Goal: Task Accomplishment & Management: Manage account settings

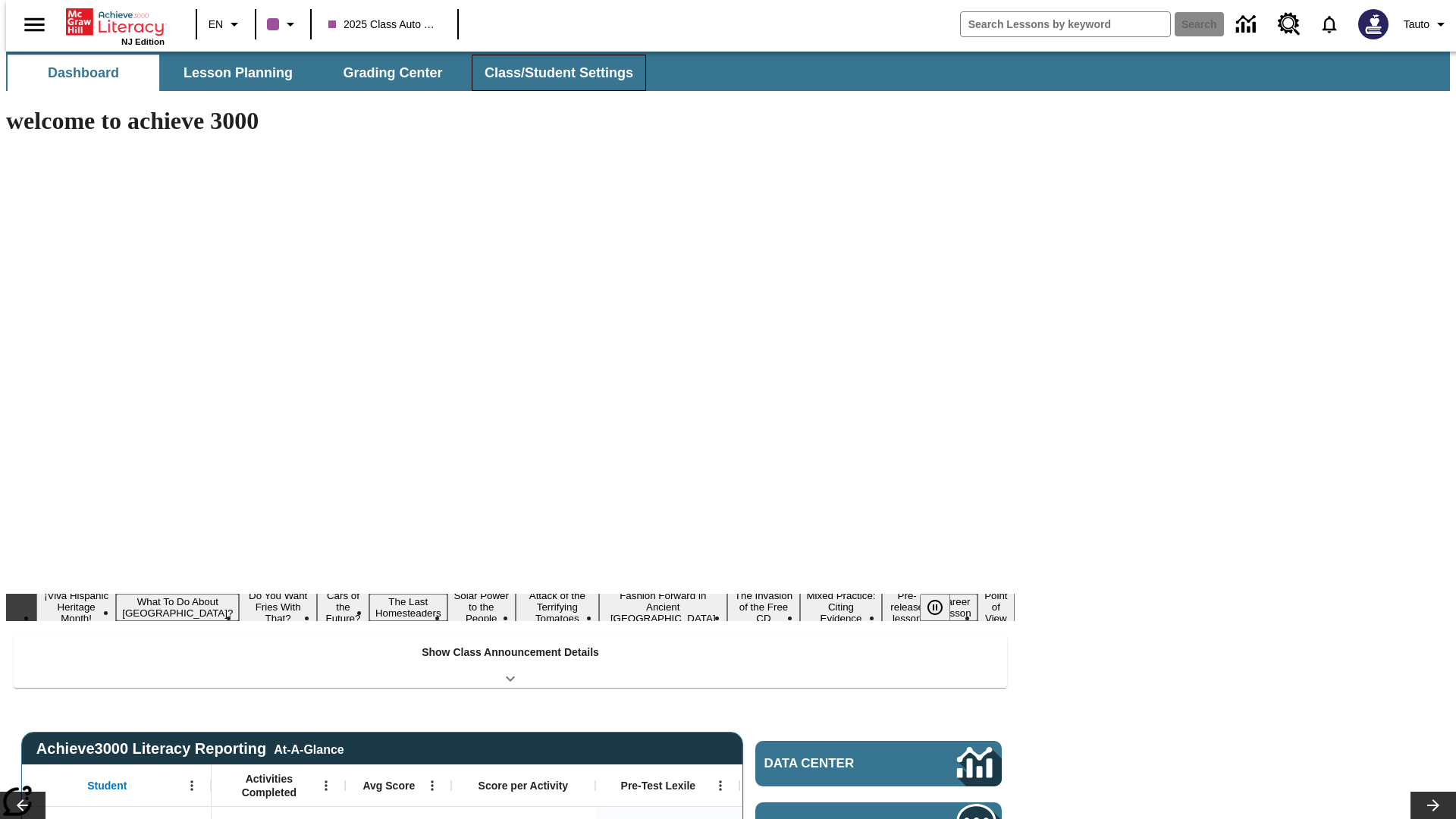
click at [550, 72] on button "Class/Student Settings" at bounding box center [558, 72] width 174 height 36
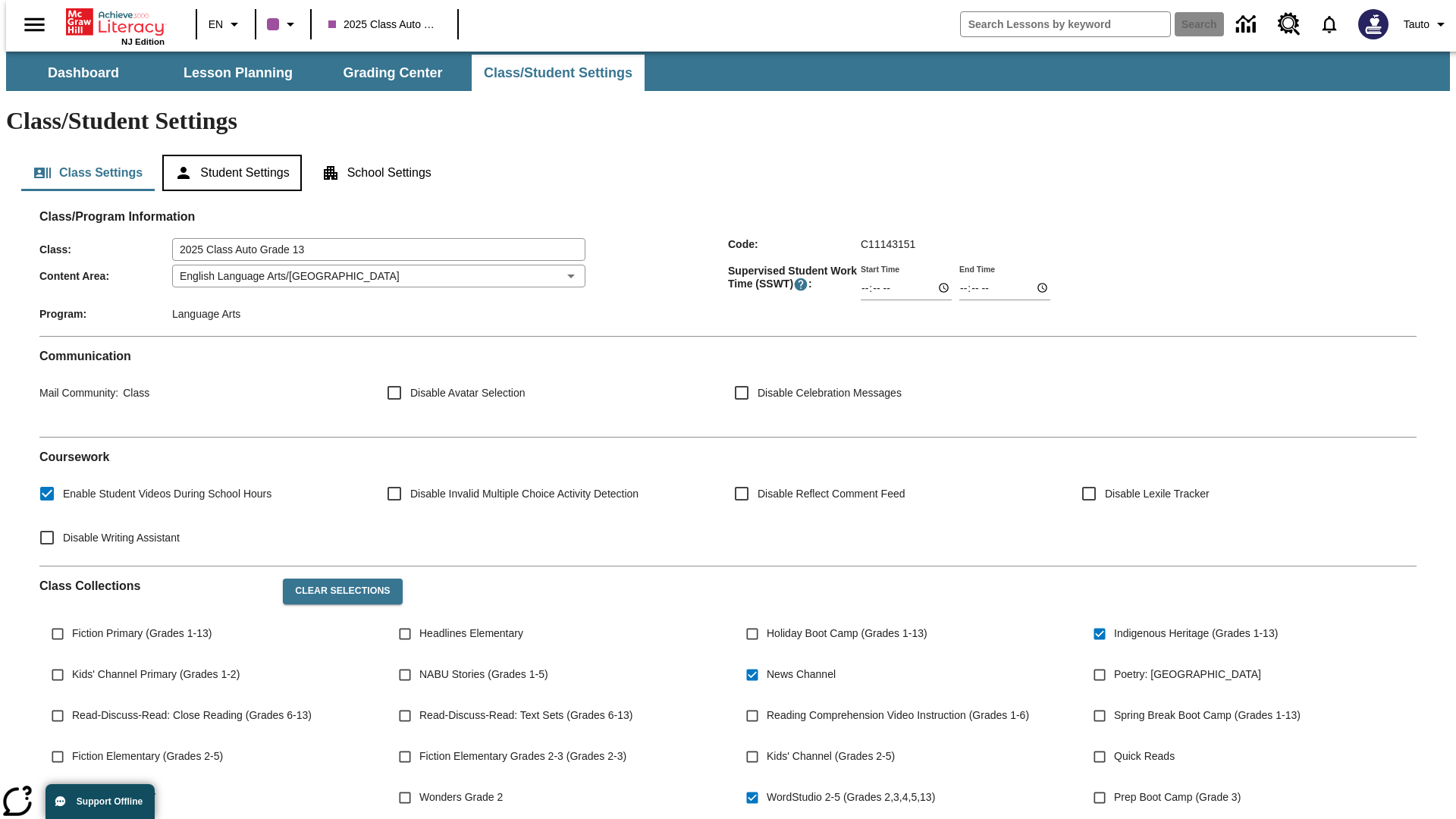
click at [228, 155] on button "Student Settings" at bounding box center [231, 172] width 139 height 36
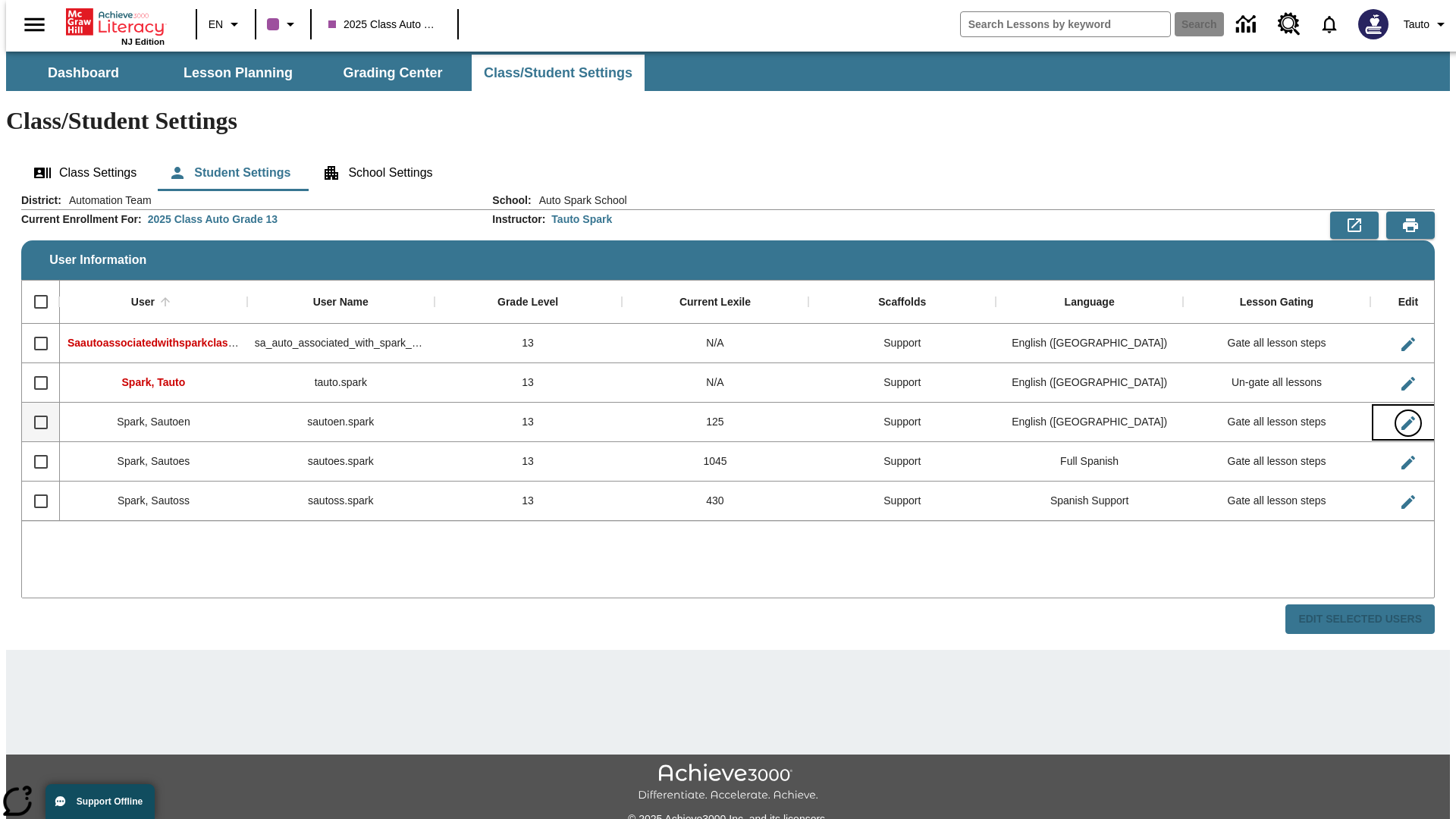
click at [1402, 416] on icon "Edit User" at bounding box center [1408, 422] width 13 height 13
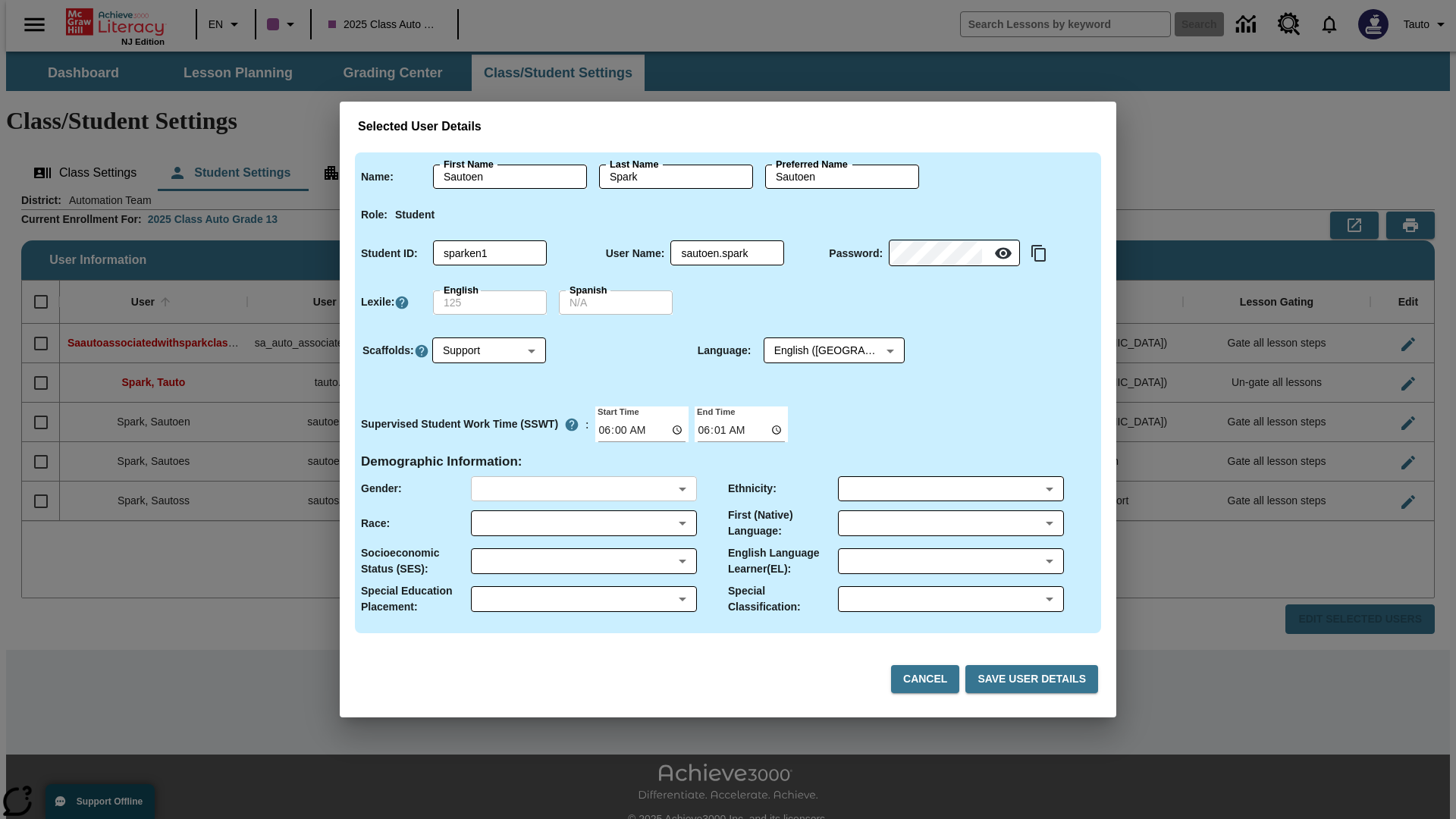
click at [583, 489] on body "Skip to main content NJ Edition EN 2025 Class Auto Grade 13 Search 0 Tauto Dash…" at bounding box center [728, 451] width 1445 height 801
click at [583, 523] on body "Skip to main content NJ Edition EN 2025 Class Auto Grade 13 Search 0 Tauto Dash…" at bounding box center [728, 451] width 1445 height 801
click at [583, 561] on body "Skip to main content NJ Edition EN 2025 Class Auto Grade 13 Search 0 Tauto Dash…" at bounding box center [728, 451] width 1445 height 801
click at [583, 599] on body "Skip to main content NJ Edition EN 2025 Class Auto Grade 13 Search 0 Tauto Dash…" at bounding box center [728, 451] width 1445 height 801
click at [951, 489] on body "Skip to main content NJ Edition EN 2025 Class Auto Grade 13 Search 0 Tauto Dash…" at bounding box center [728, 451] width 1445 height 801
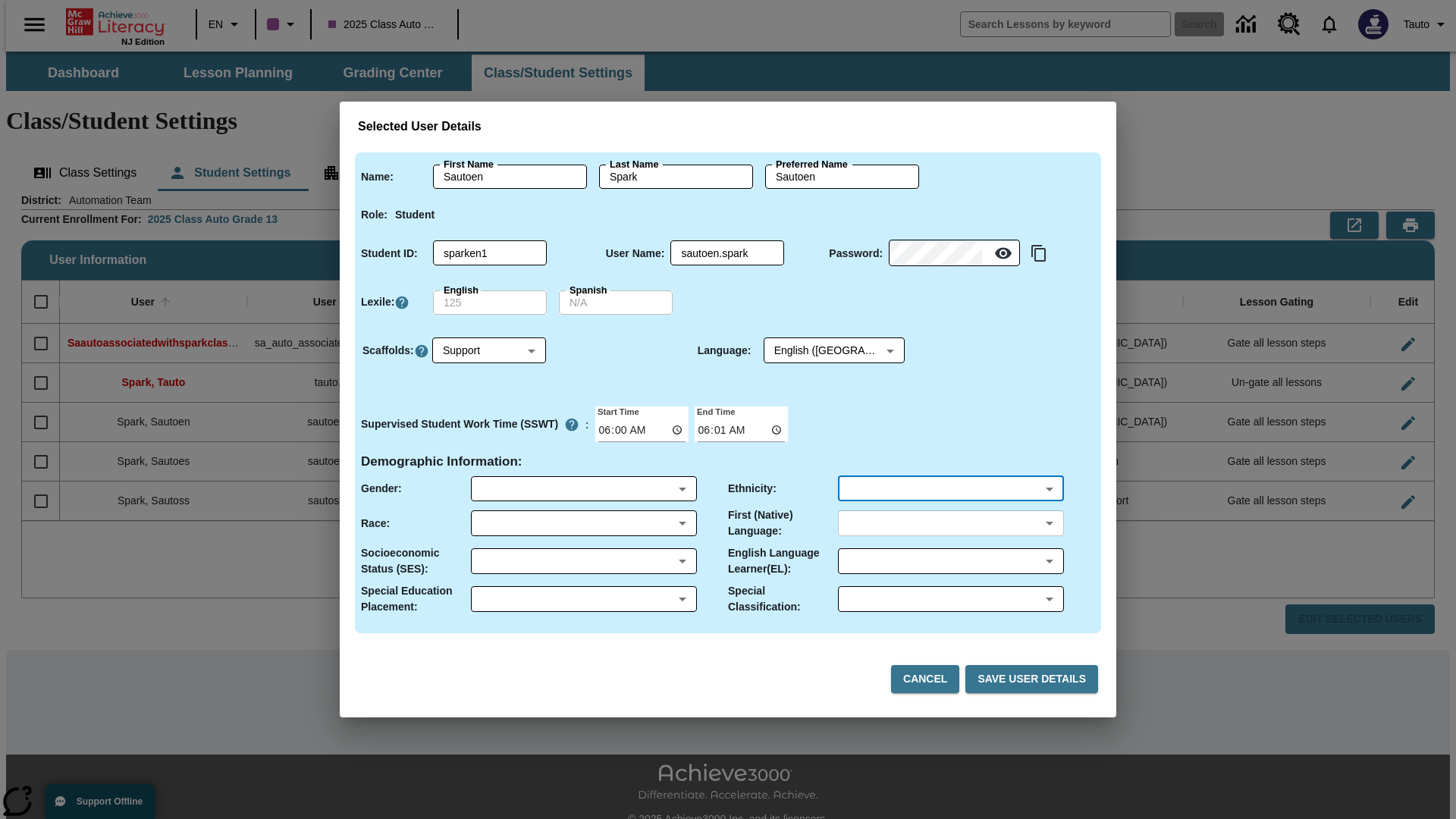
click at [951, 523] on body "Skip to main content NJ Edition EN 2025 Class Auto Grade 13 Search 0 Tauto Dash…" at bounding box center [728, 451] width 1445 height 801
click at [951, 561] on body "Skip to main content NJ Edition EN 2025 Class Auto Grade 13 Search 0 Tauto Dash…" at bounding box center [728, 451] width 1445 height 801
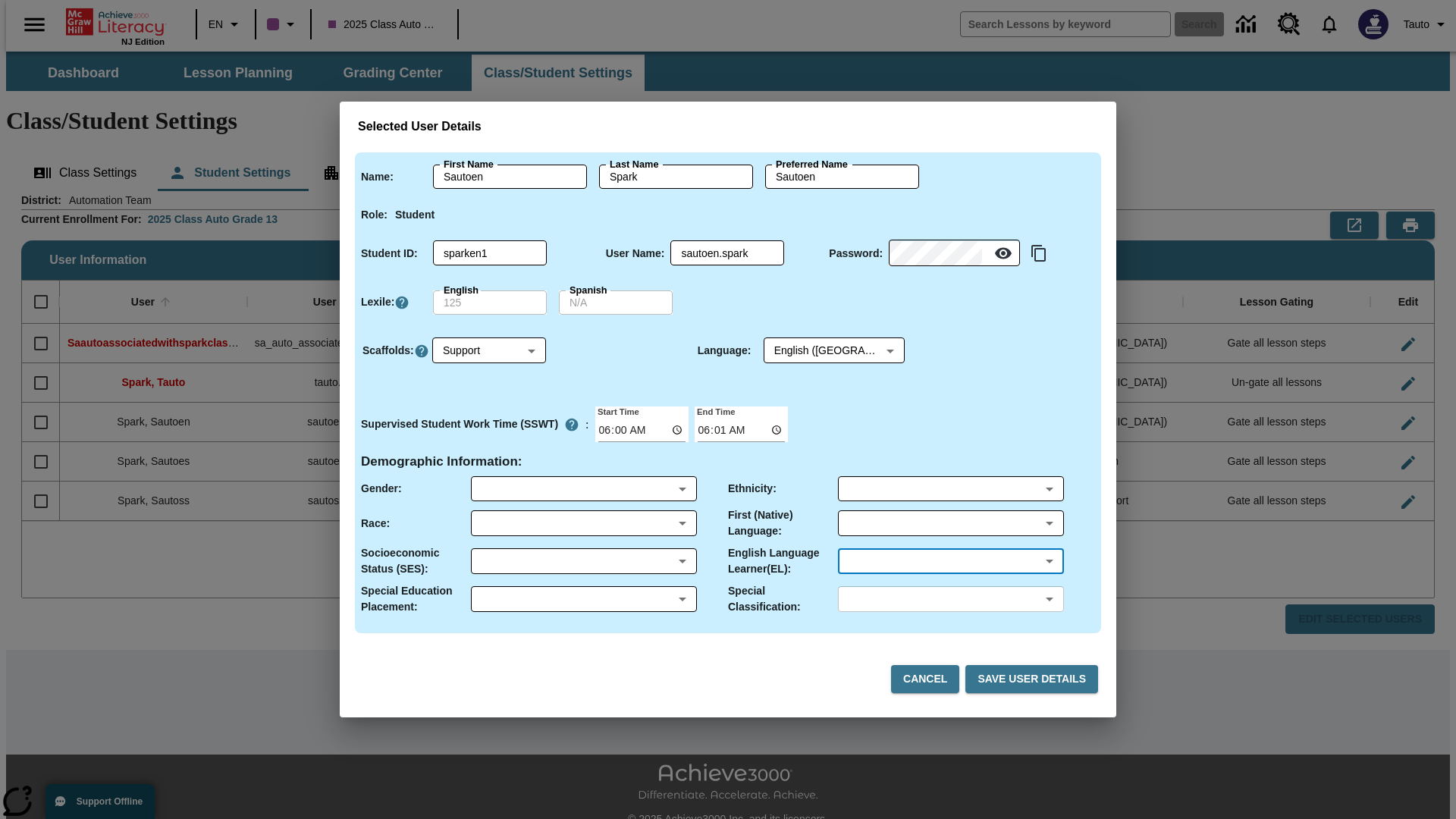
click at [951, 599] on body "Skip to main content NJ Edition EN 2025 Class Auto Grade 13 Search 0 Tauto Dash…" at bounding box center [728, 451] width 1445 height 801
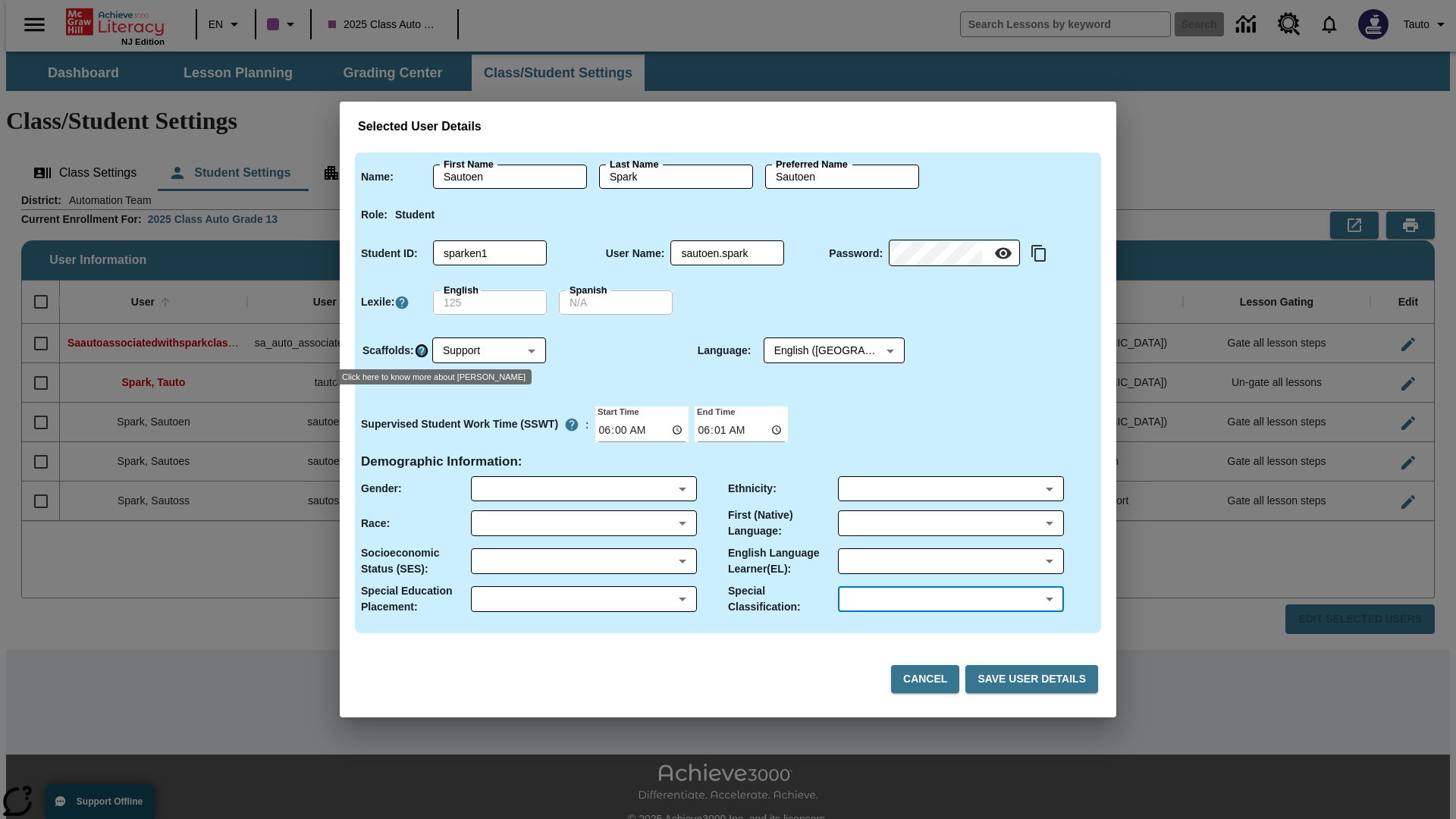
click at [421, 351] on icon "Click here to know more about Scaffolds" at bounding box center [421, 351] width 15 height 15
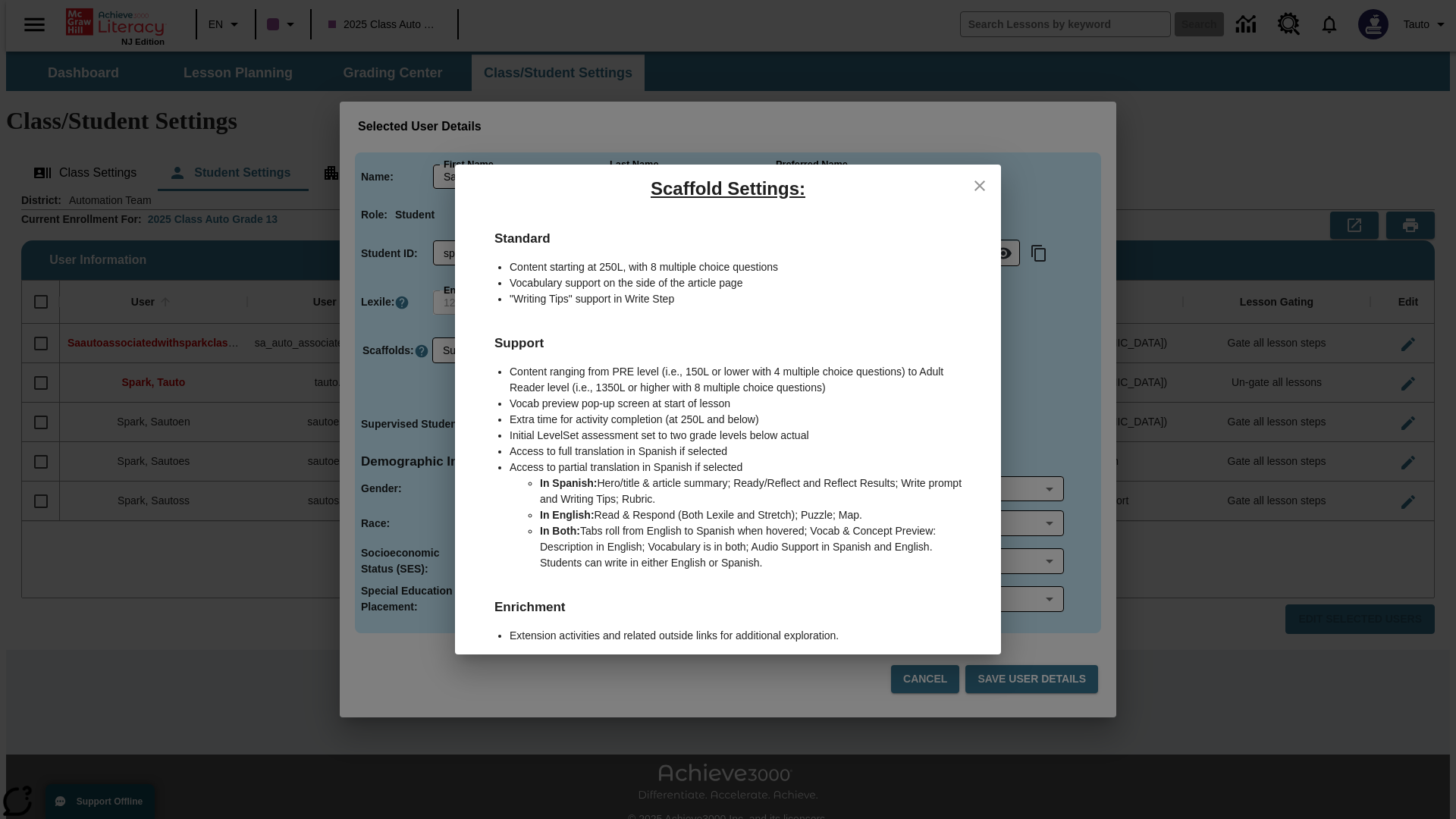
click at [980, 185] on icon "close" at bounding box center [980, 186] width 11 height 11
